Goal: Task Accomplishment & Management: Manage account settings

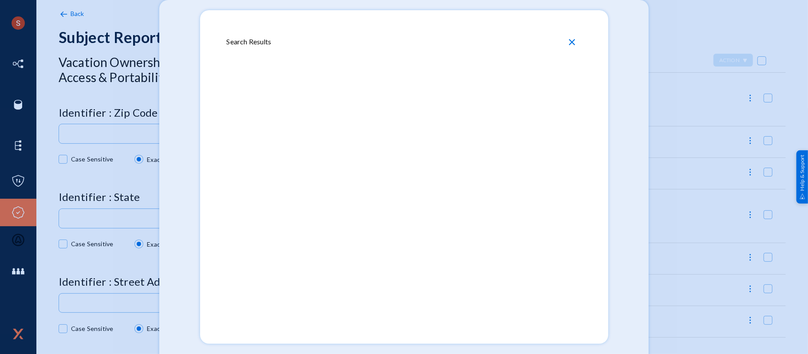
scroll to position [54, 0]
click at [571, 43] on span "close" at bounding box center [572, 42] width 11 height 11
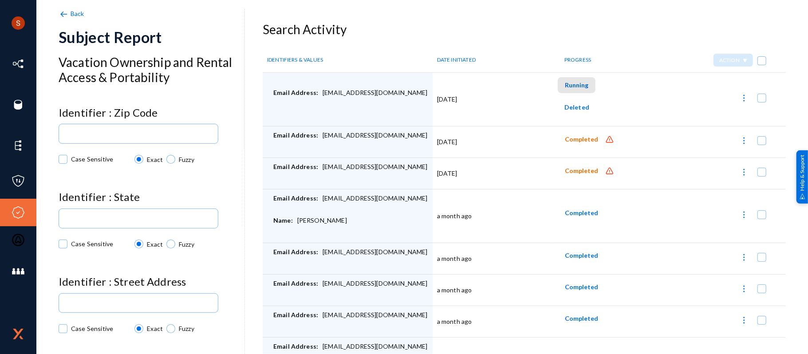
click at [573, 89] on button "Running" at bounding box center [577, 85] width 38 height 16
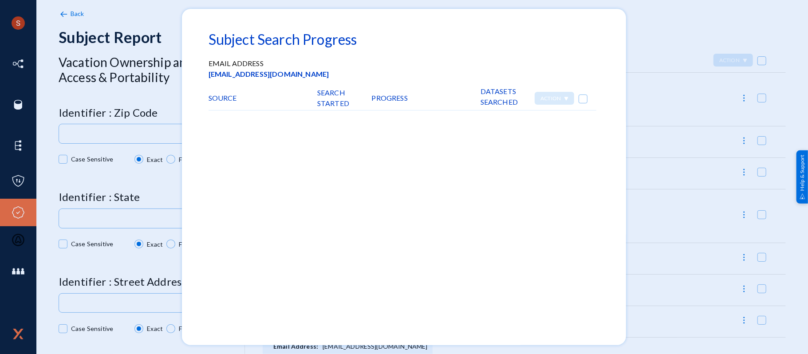
click at [640, 73] on div at bounding box center [404, 177] width 808 height 354
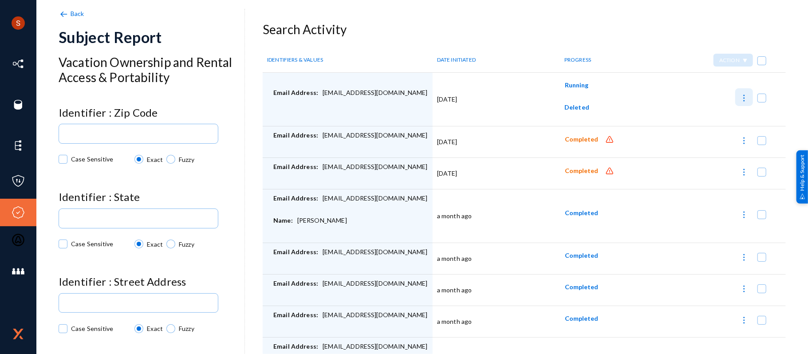
click at [740, 99] on img at bounding box center [744, 98] width 9 height 9
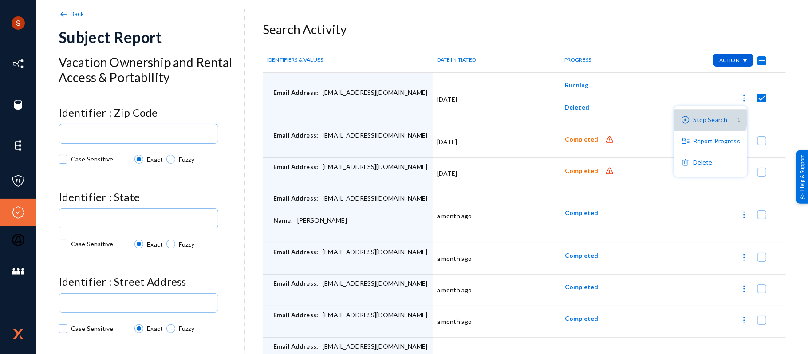
click at [712, 118] on button "Stop Search 1" at bounding box center [710, 120] width 73 height 21
checkbox input "false"
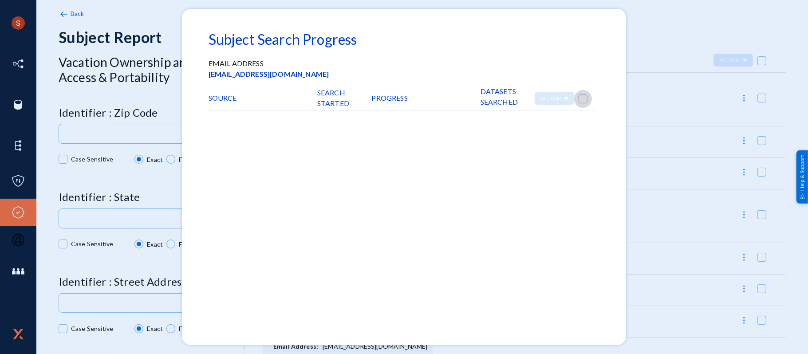
click at [579, 99] on span at bounding box center [583, 99] width 9 height 9
click at [583, 103] on input "checkbox" at bounding box center [583, 103] width 1 height 1
checkbox input "true"
click at [652, 28] on div at bounding box center [404, 177] width 808 height 354
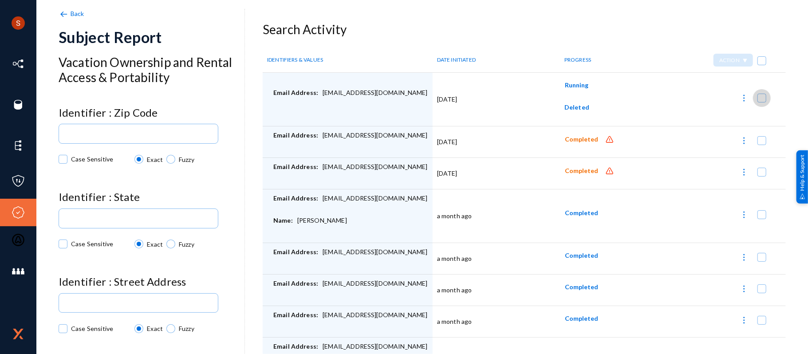
click at [758, 97] on span at bounding box center [762, 98] width 9 height 9
click at [762, 102] on input "checkbox" at bounding box center [762, 102] width 1 height 1
checkbox input "true"
click at [732, 57] on span "Action" at bounding box center [729, 60] width 20 height 7
click at [715, 76] on button "Stop Searches 1" at bounding box center [707, 80] width 79 height 21
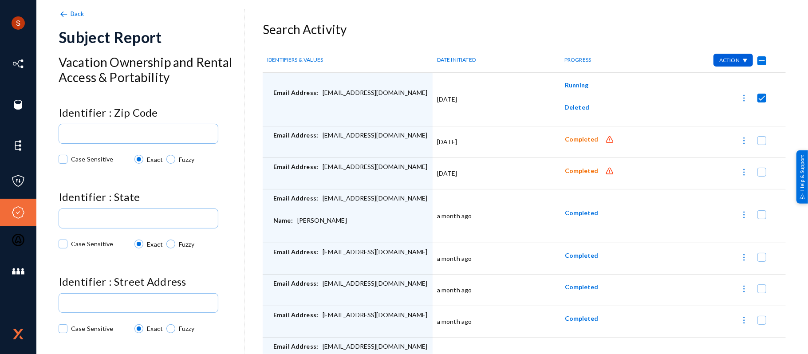
click at [735, 61] on div "Action" at bounding box center [733, 60] width 39 height 13
click at [671, 44] on div at bounding box center [404, 177] width 808 height 354
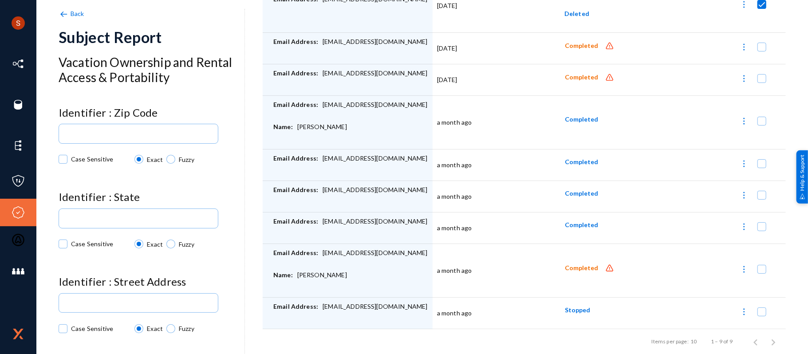
drag, startPoint x: 54, startPoint y: 8, endPoint x: 59, endPoint y: 8, distance: 5.8
click at [59, 8] on div "Shyamvivin [PERSON_NAME] [PERSON_NAME] tandl Log out Directory Datasets Sources…" at bounding box center [404, 177] width 808 height 354
click at [59, 8] on div "Search Activity IDENTIFIERS & VALUES DATE INITIATED PROGRESS Action Email Addre…" at bounding box center [422, 142] width 727 height 426
click at [62, 11] on img at bounding box center [64, 14] width 10 height 10
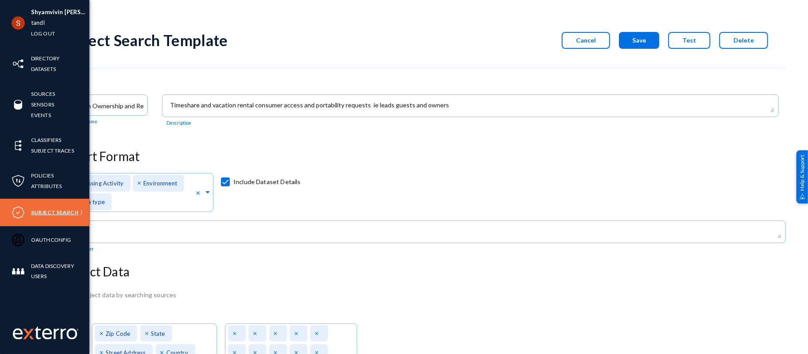
click at [52, 210] on link "Subject Search" at bounding box center [54, 212] width 47 height 10
